Goal: Navigation & Orientation: Go to known website

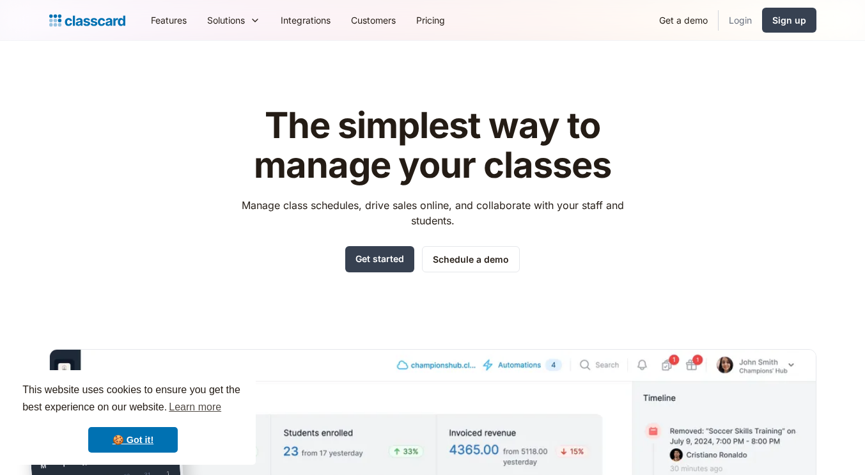
click at [736, 17] on link "Login" at bounding box center [739, 20] width 43 height 29
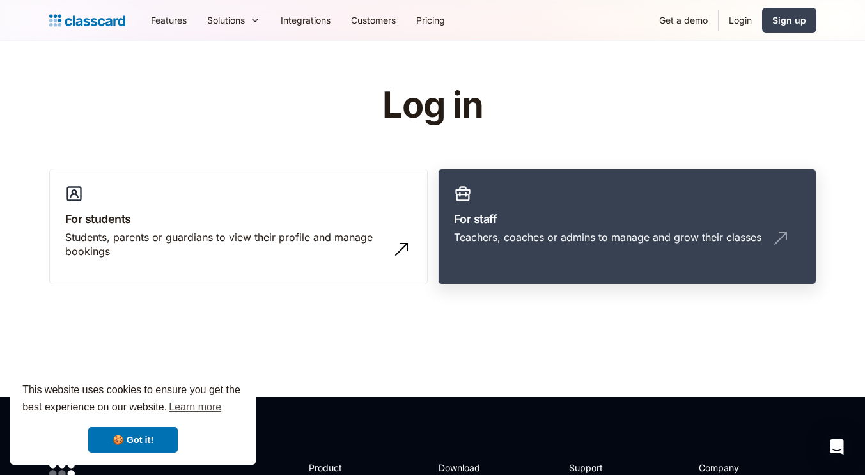
click at [516, 245] on div "Teachers, coaches or admins to manage and grow their classes" at bounding box center [627, 242] width 346 height 24
